Goal: Task Accomplishment & Management: Manage account settings

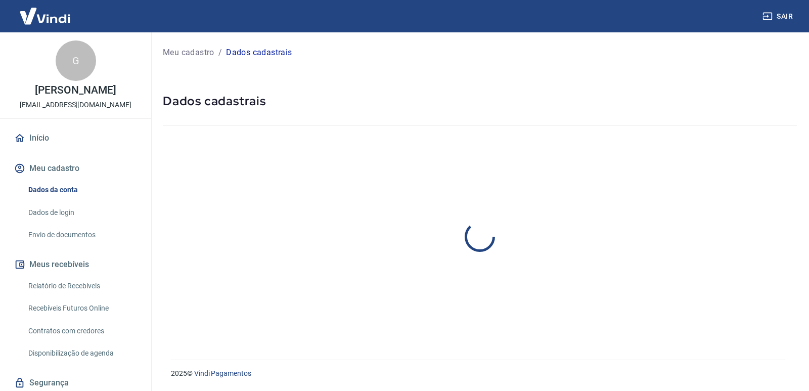
select select "MG"
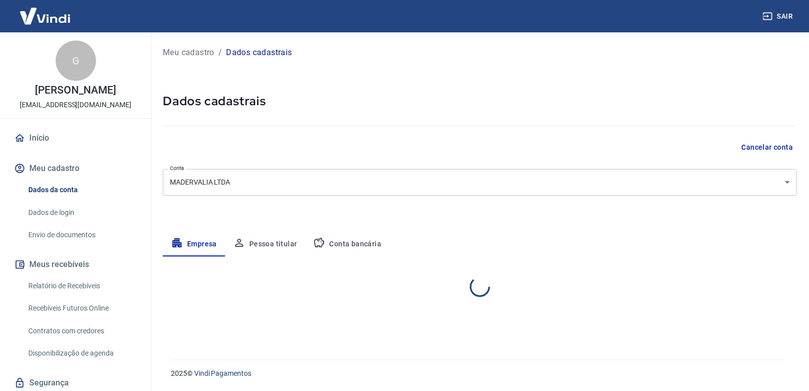
select select "MG"
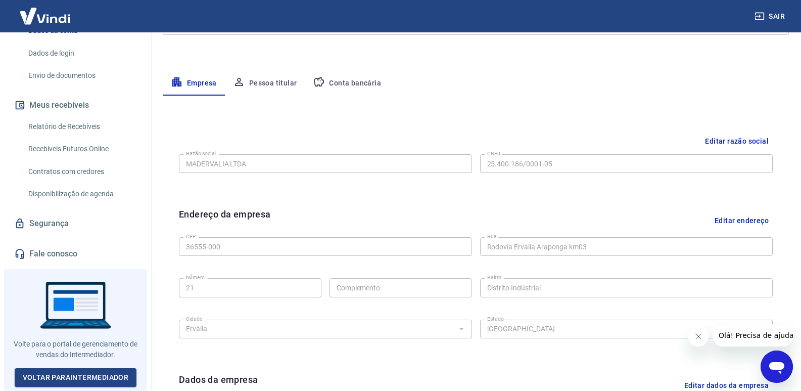
scroll to position [136, 0]
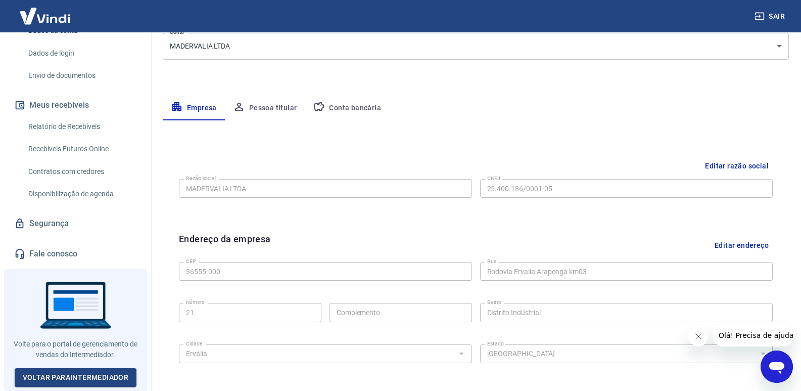
click at [366, 115] on button "Conta bancária" at bounding box center [347, 108] width 84 height 24
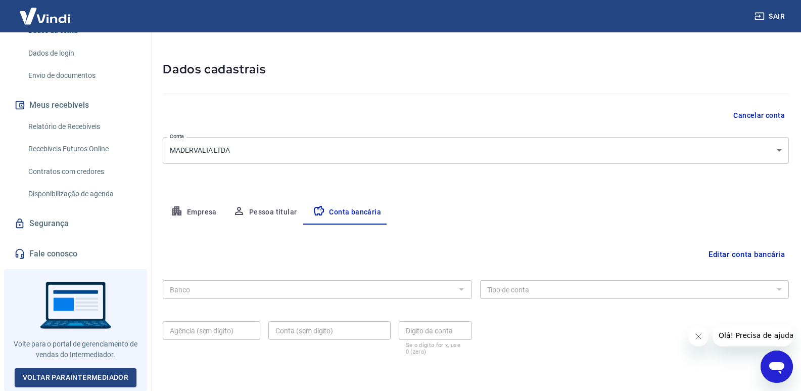
scroll to position [70, 0]
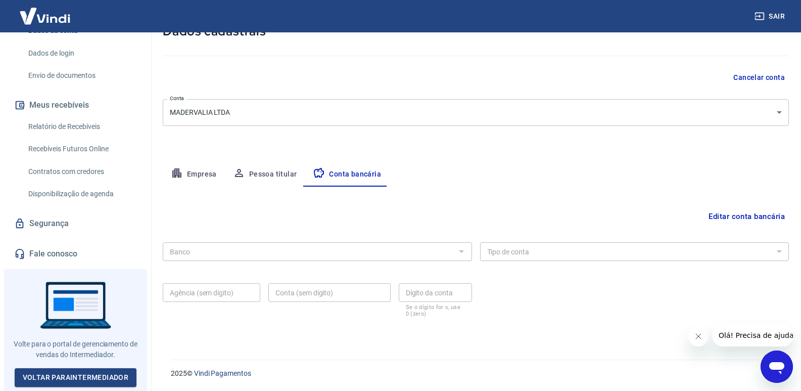
click at [715, 211] on button "Editar conta bancária" at bounding box center [747, 216] width 84 height 19
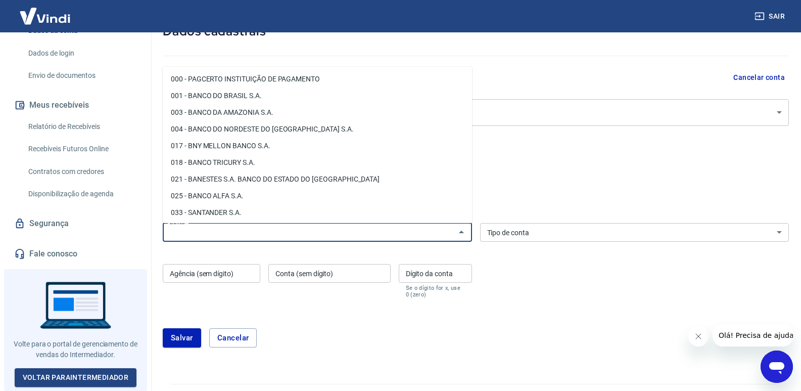
click at [382, 232] on input "Banco" at bounding box center [309, 232] width 287 height 13
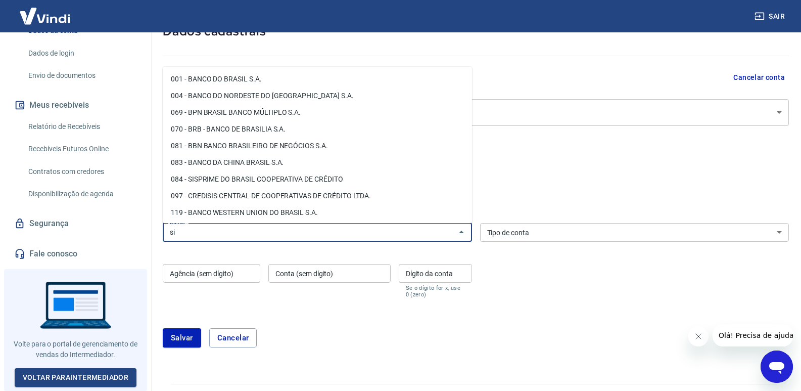
type input "s"
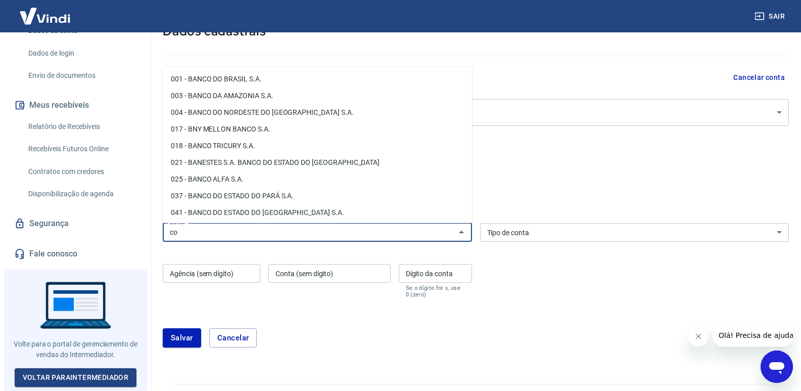
type input "c"
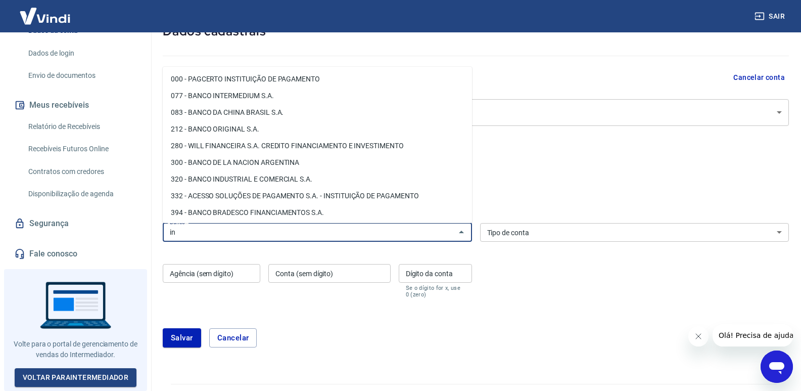
type input "i"
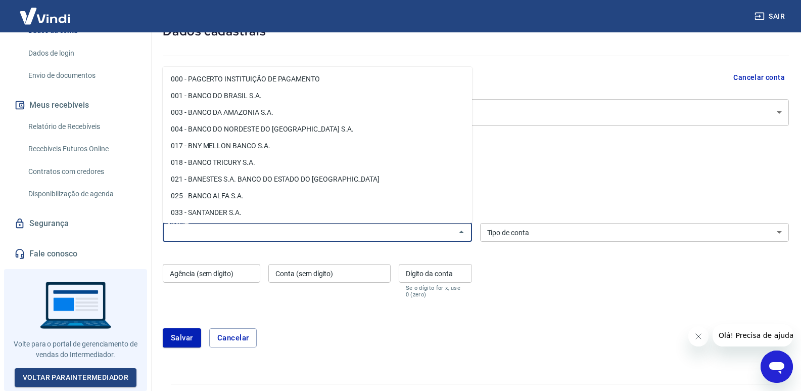
click at [624, 62] on div at bounding box center [476, 53] width 626 height 29
